Goal: Entertainment & Leisure: Consume media (video, audio)

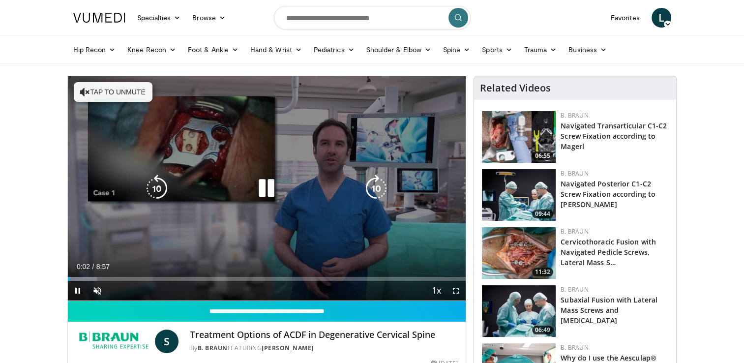
click at [102, 93] on button "Tap to unmute" at bounding box center [113, 92] width 79 height 20
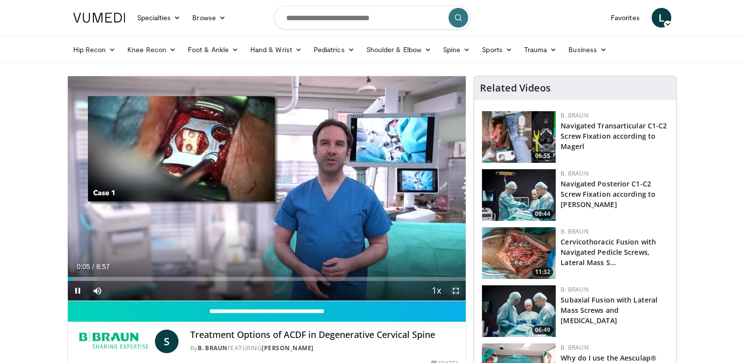
click at [455, 292] on span "Video Player" at bounding box center [456, 291] width 20 height 20
